Goal: Information Seeking & Learning: Check status

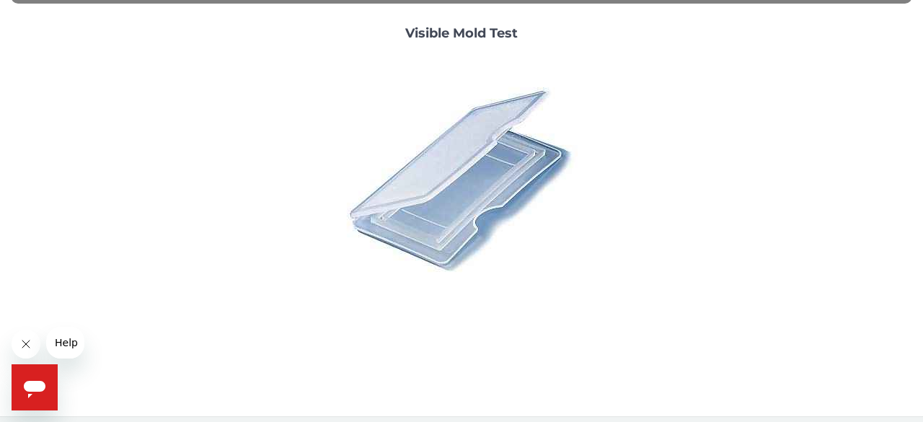
scroll to position [599, 0]
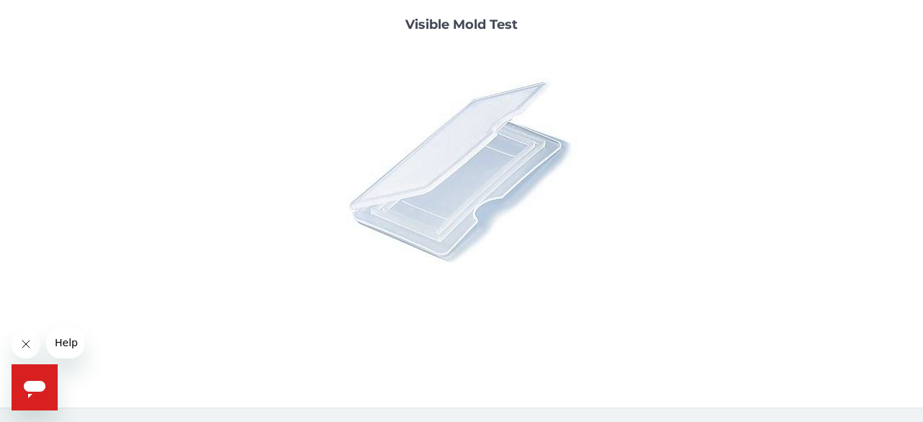
click at [464, 158] on img at bounding box center [461, 170] width 252 height 252
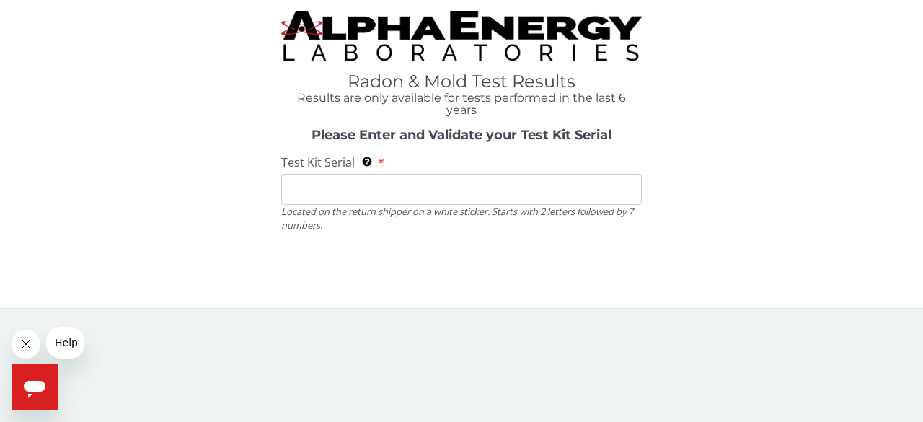
scroll to position [0, 0]
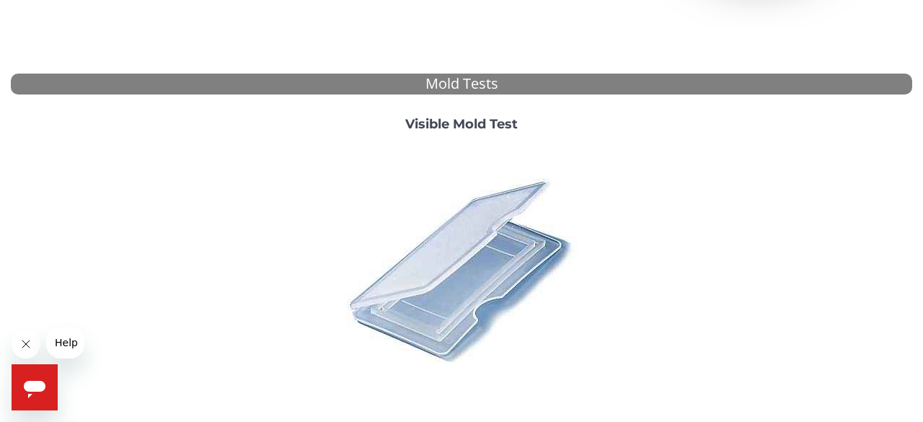
scroll to position [502, 0]
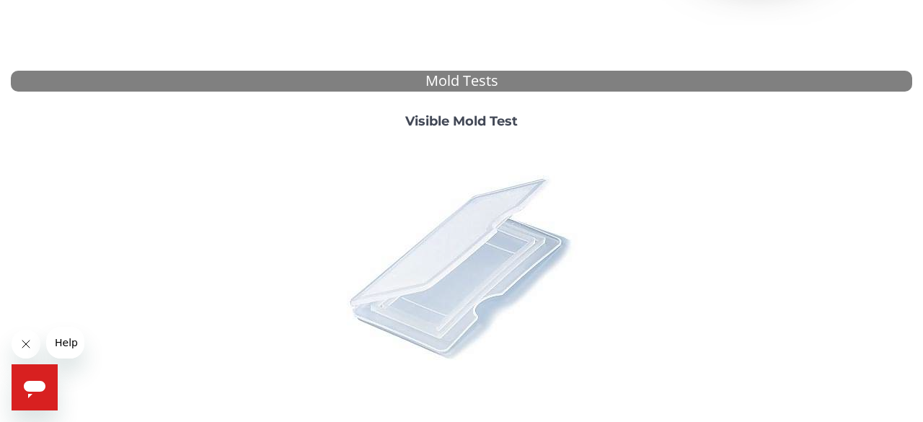
click at [483, 243] on img at bounding box center [461, 267] width 252 height 252
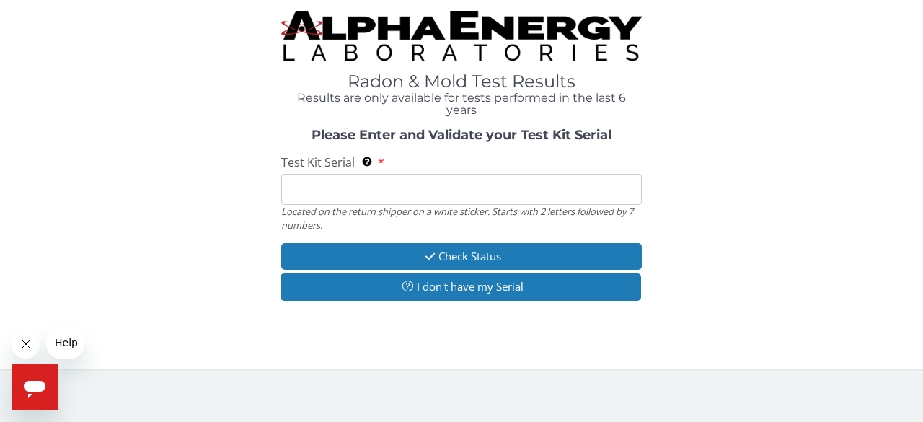
scroll to position [0, 0]
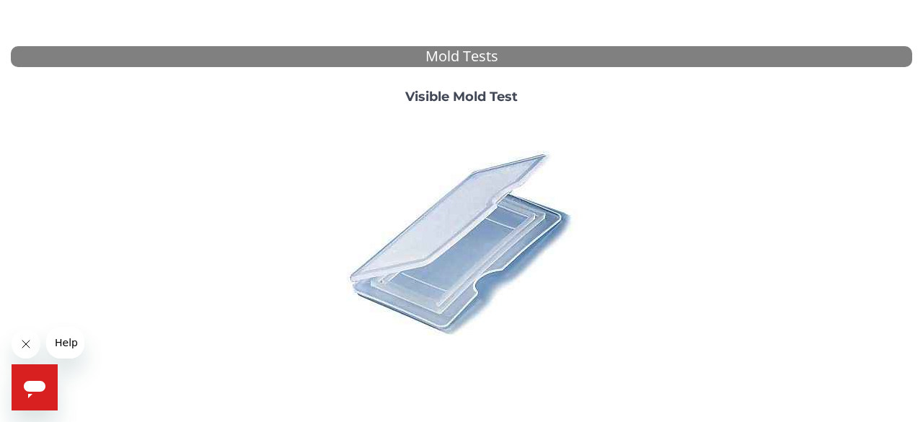
scroll to position [527, 0]
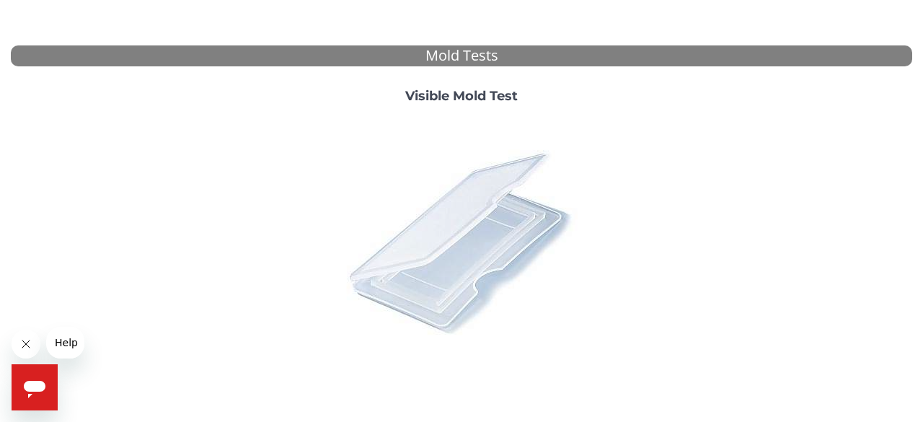
click at [460, 249] on img at bounding box center [461, 241] width 252 height 252
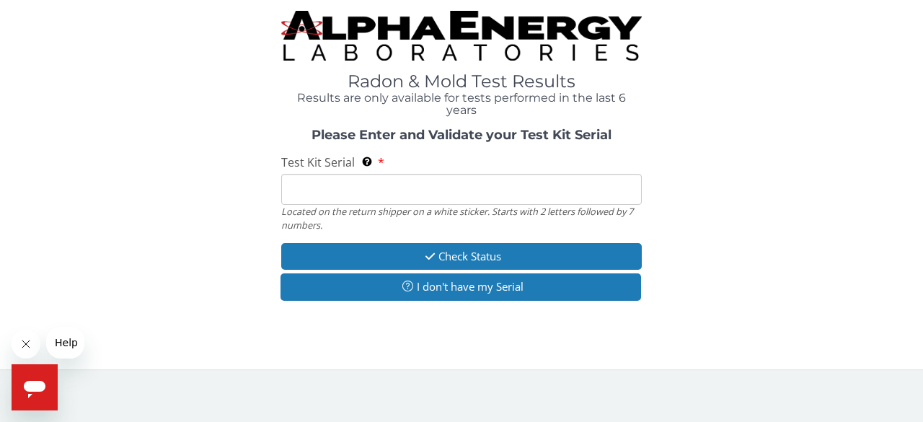
click at [286, 188] on input "Test Kit Serial Located on the return shipper on a white sticker. Starts with 2…" at bounding box center [461, 189] width 361 height 31
paste input "ML193250"
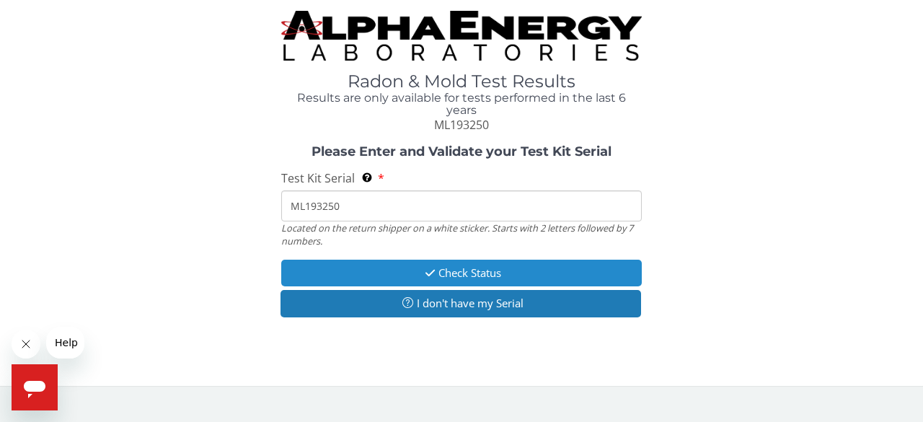
type input "ML193250"
click at [441, 273] on button "Check Status" at bounding box center [461, 273] width 361 height 27
